Goal: Find specific page/section: Find specific page/section

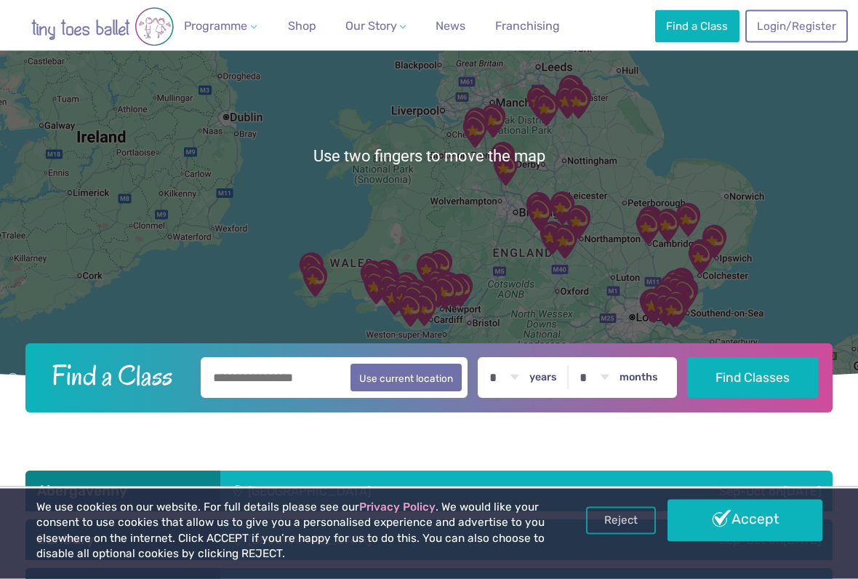
scroll to position [170, 0]
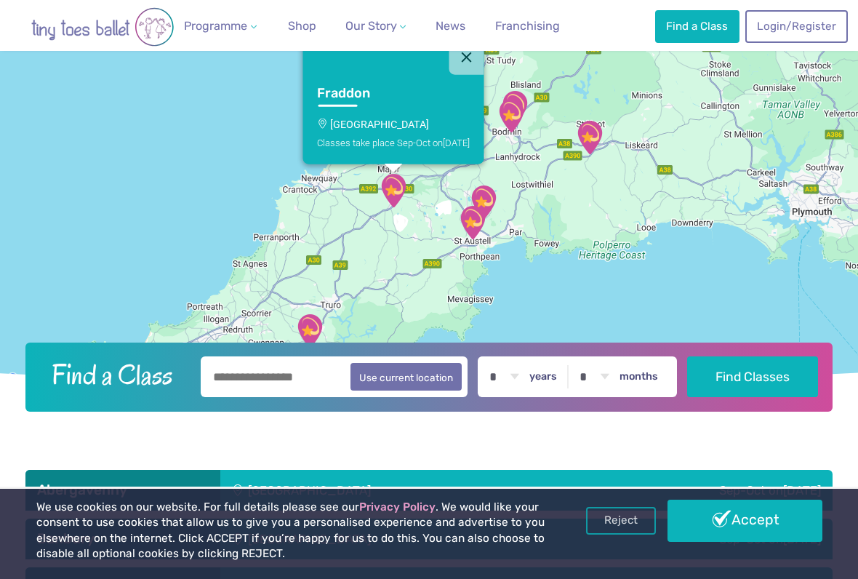
click at [432, 137] on div "Classes take place Sep-Oct [DATE]" at bounding box center [393, 142] width 153 height 11
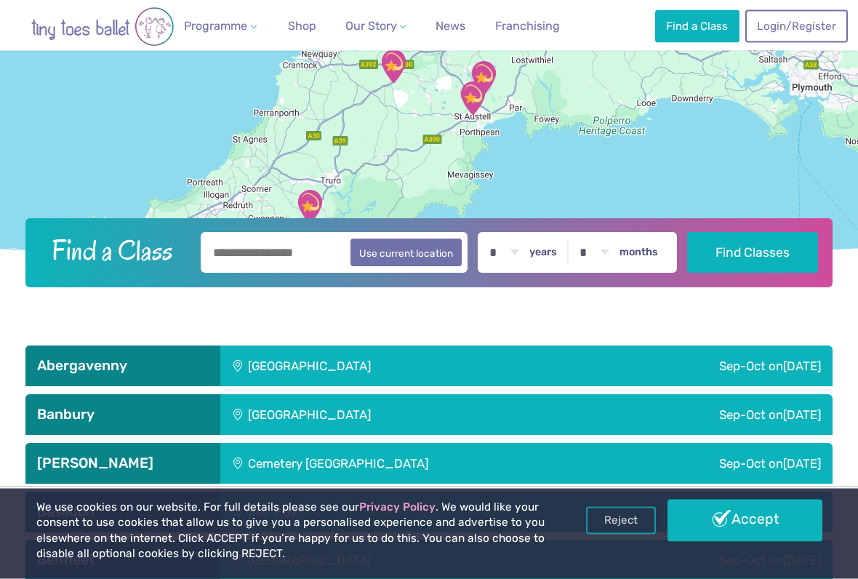
scroll to position [295, 0]
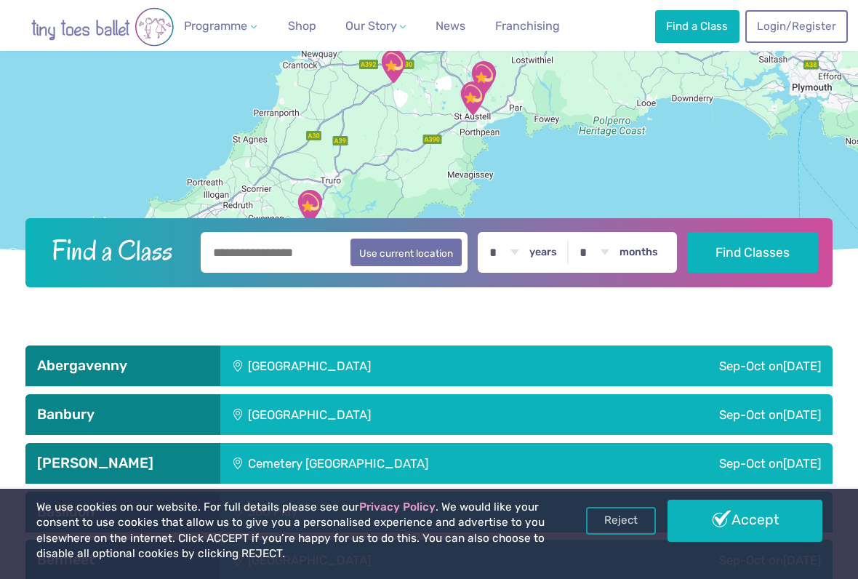
click at [556, 253] on label "years" at bounding box center [543, 252] width 28 height 13
click at [527, 253] on select "* * * * * * * * * * ** ** **" at bounding box center [503, 252] width 45 height 41
select select "*"
click at [297, 256] on input "text" at bounding box center [334, 252] width 267 height 41
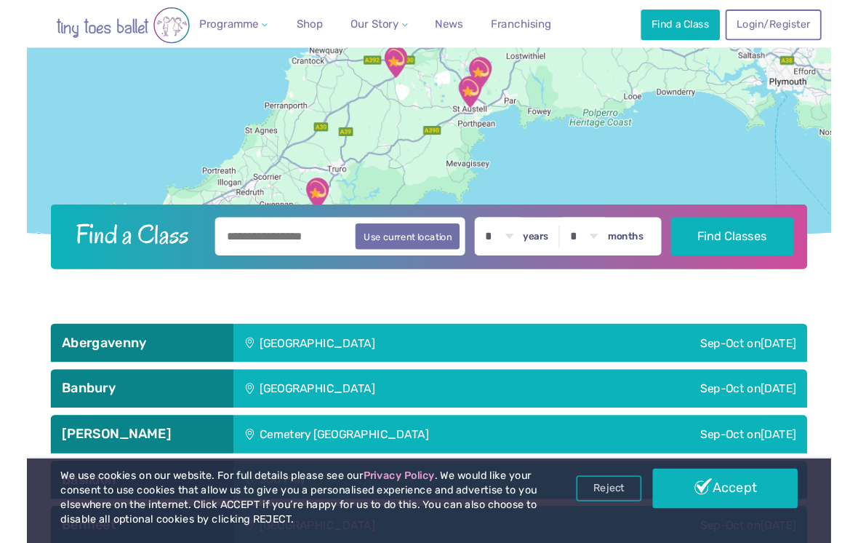
scroll to position [294, 0]
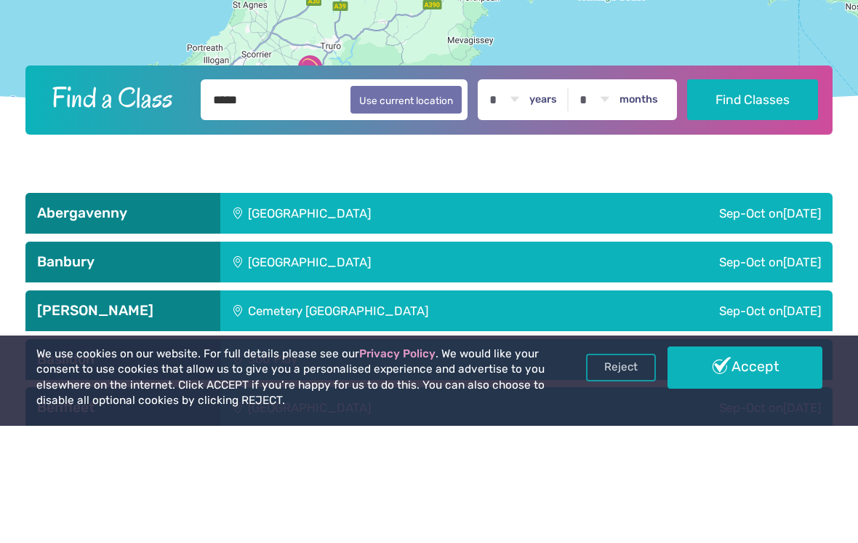
click at [420, 203] on button "Use current location" at bounding box center [406, 217] width 111 height 28
type input "**********"
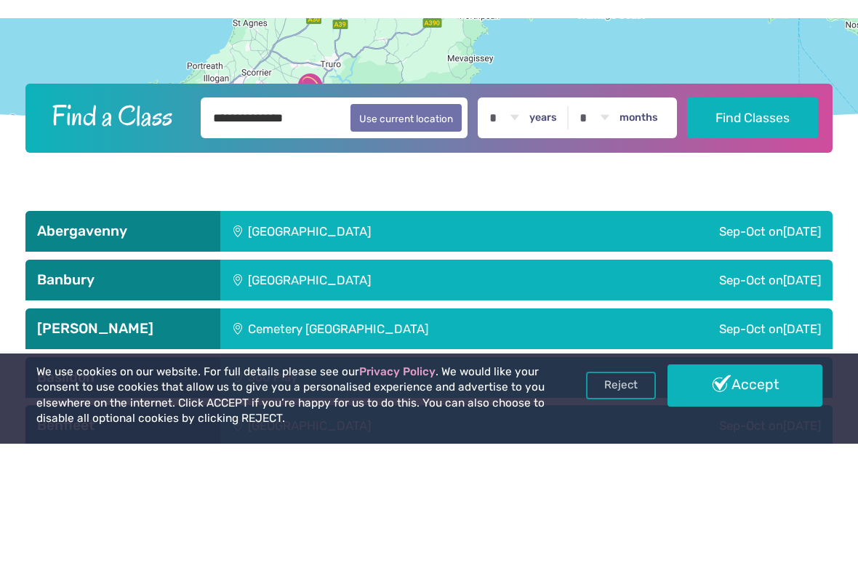
scroll to position [412, 0]
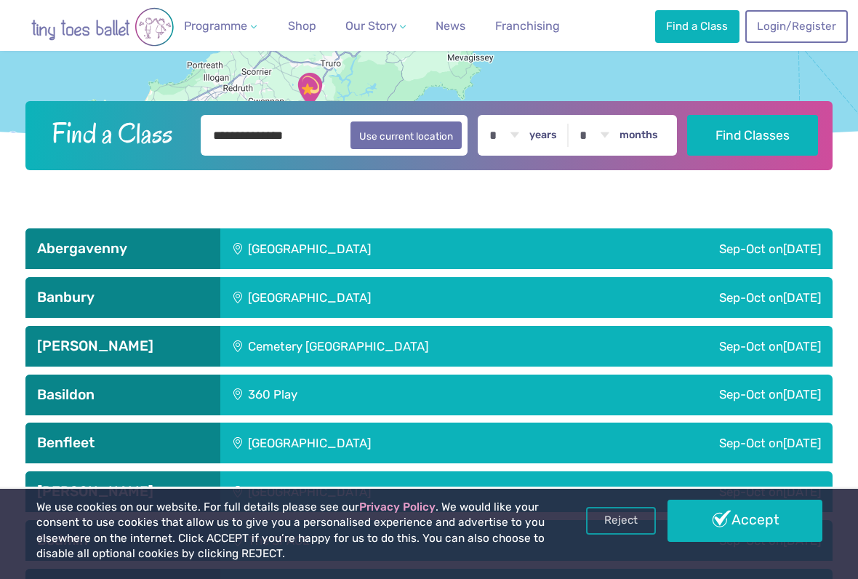
click at [381, 156] on input "**********" at bounding box center [334, 135] width 267 height 41
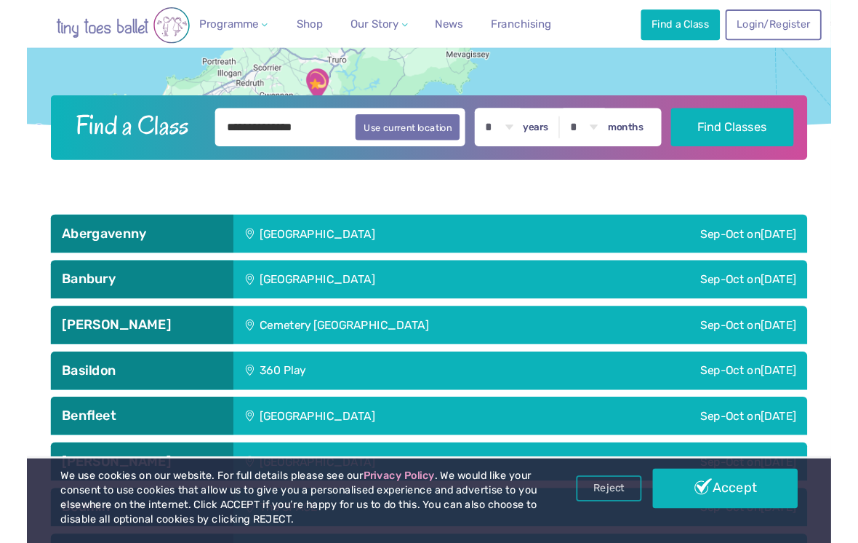
scroll to position [411, 0]
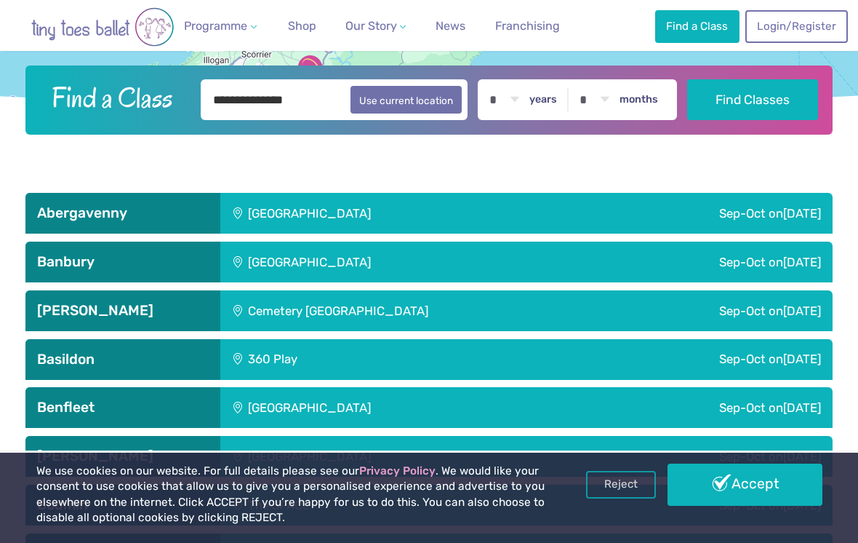
click at [420, 115] on input "**********" at bounding box center [334, 99] width 267 height 41
click at [423, 97] on button "Use current location" at bounding box center [406, 100] width 111 height 28
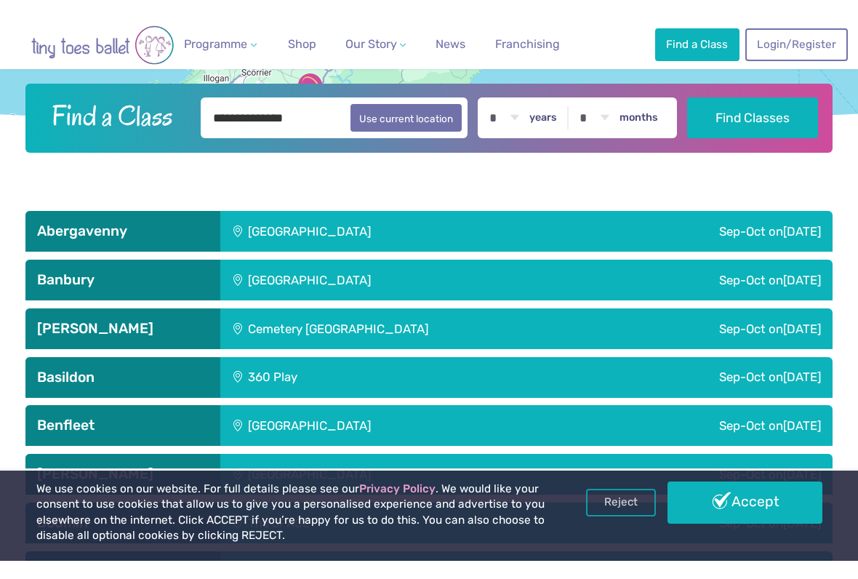
scroll to position [412, 0]
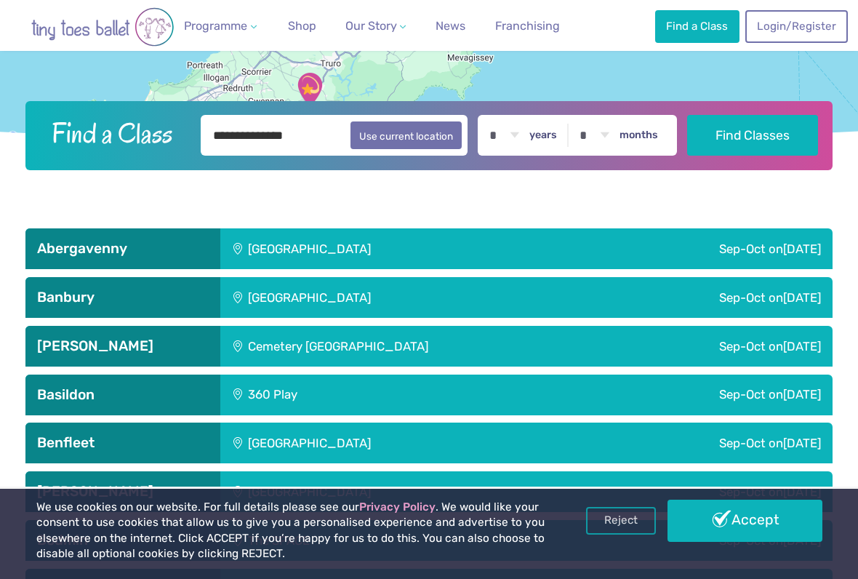
click at [432, 143] on button "Use current location" at bounding box center [406, 135] width 111 height 28
click at [773, 134] on button "Find Classes" at bounding box center [752, 135] width 131 height 41
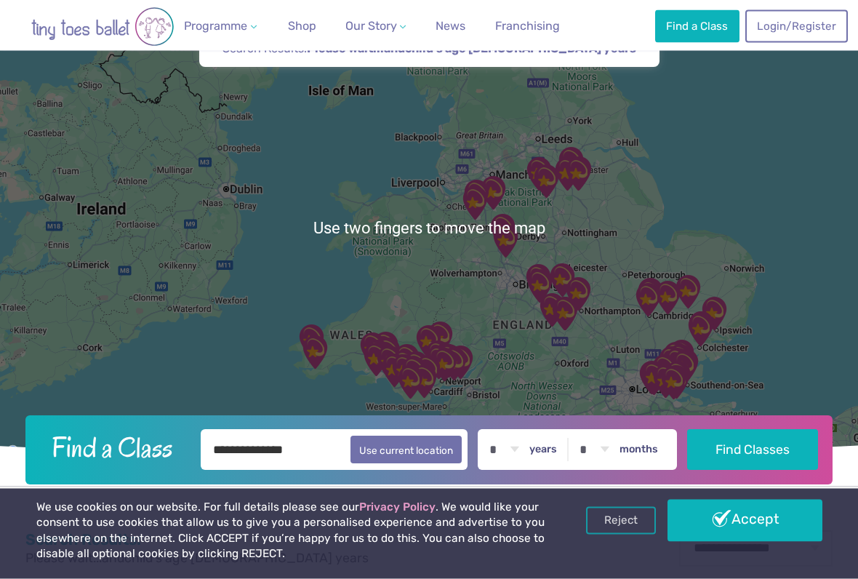
scroll to position [100, 0]
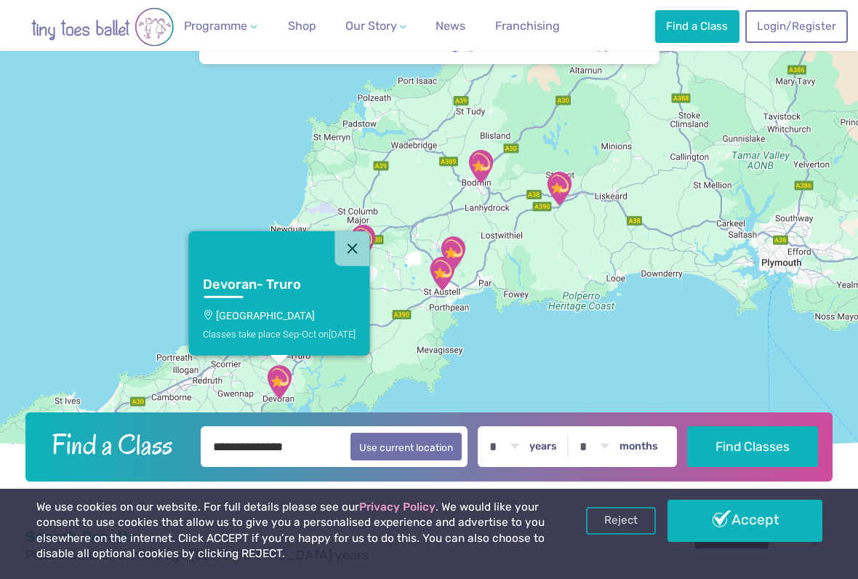
click at [289, 334] on div "Classes take place Sep-Oct on Sunday" at bounding box center [279, 333] width 153 height 11
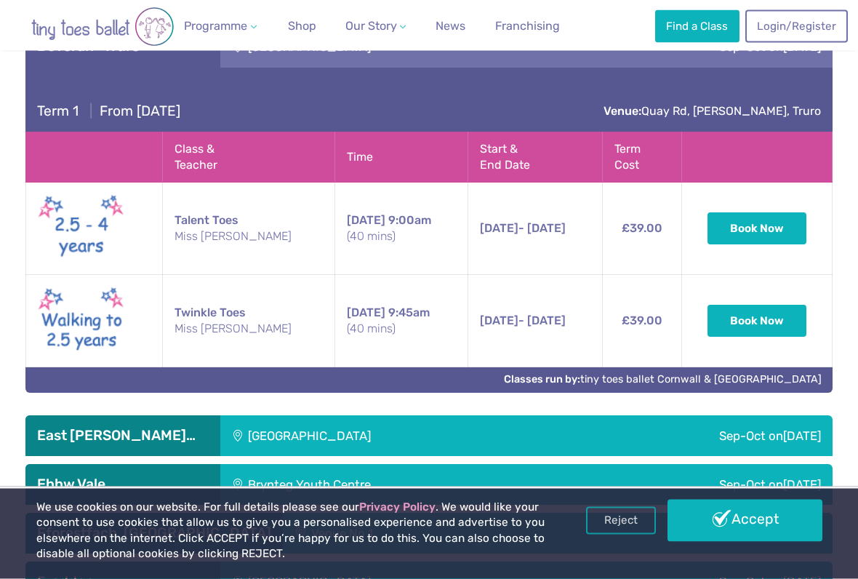
scroll to position [1836, 0]
